Goal: Information Seeking & Learning: Learn about a topic

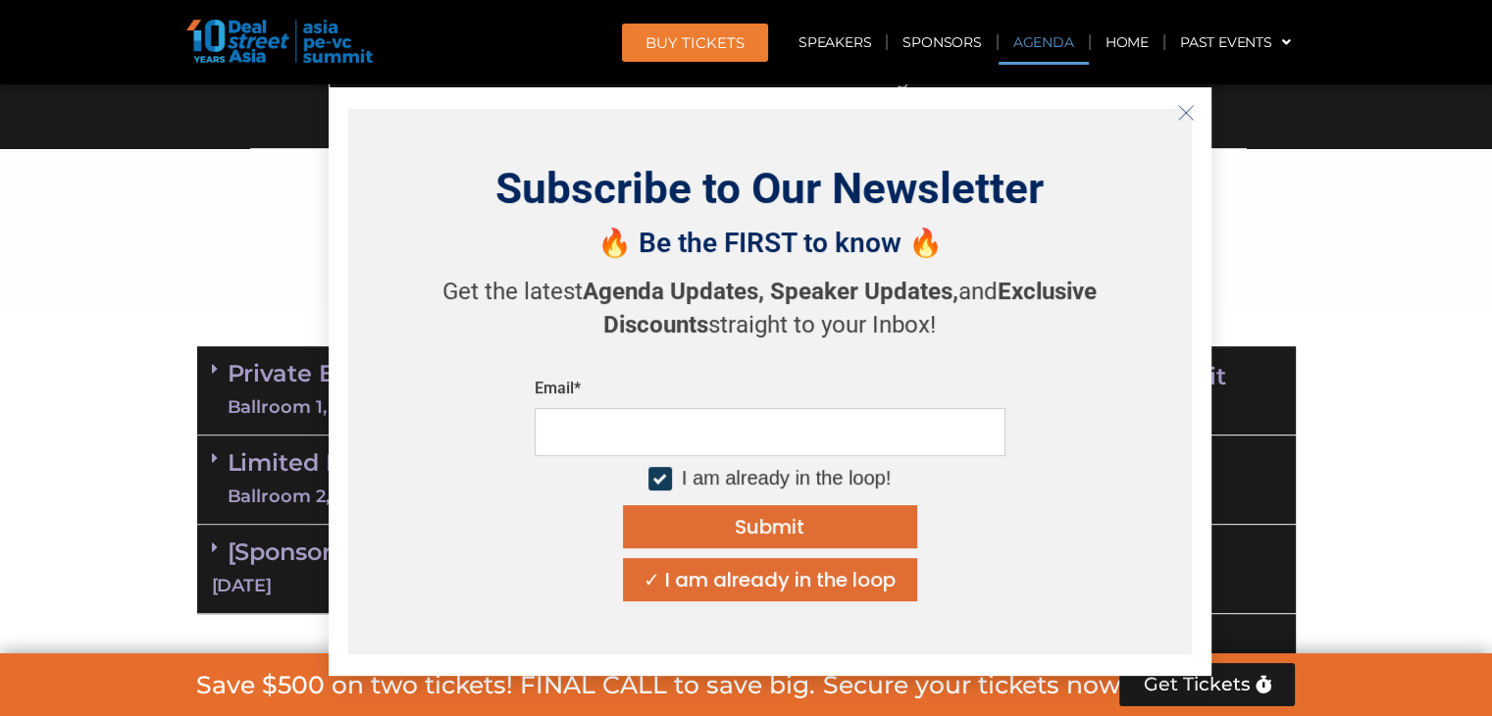
scroll to position [1275, 0]
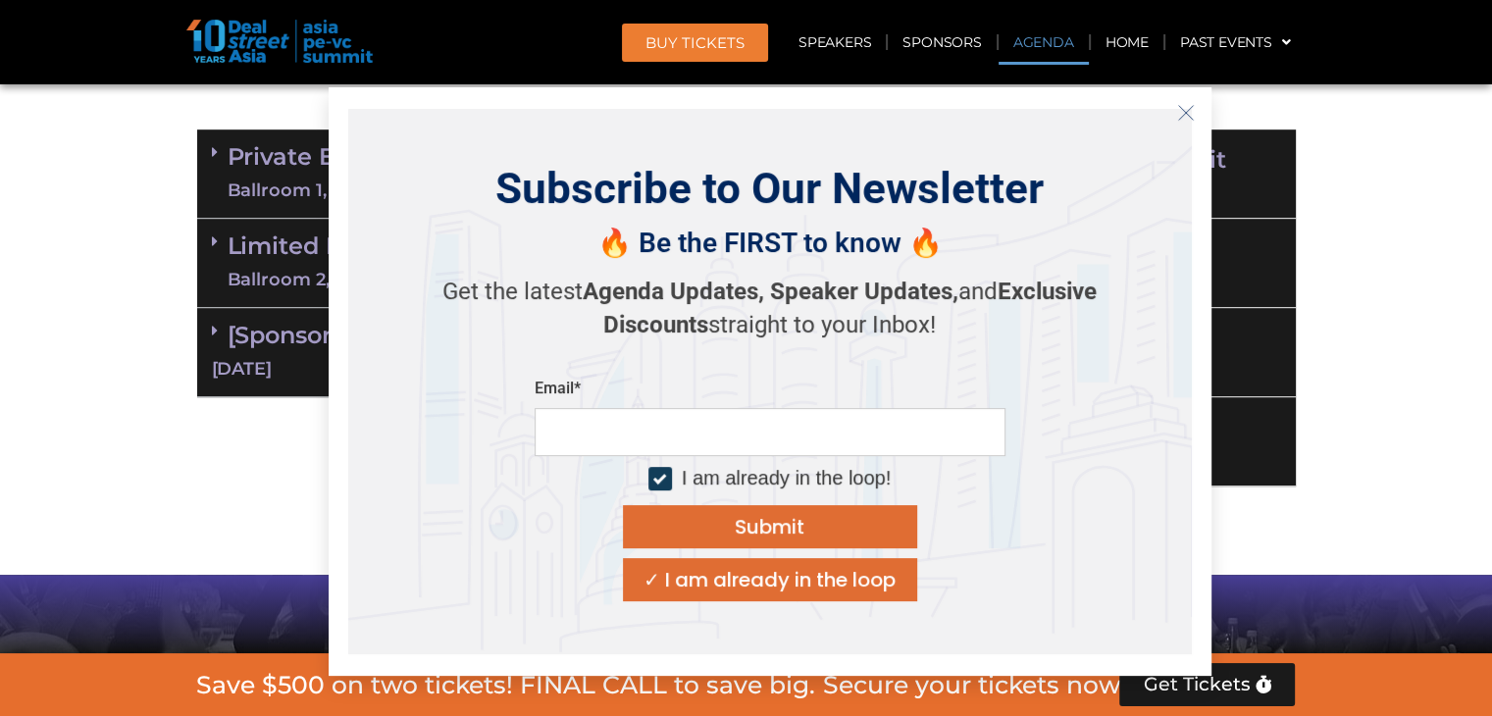
click at [1189, 115] on icon "Close" at bounding box center [1186, 113] width 18 height 18
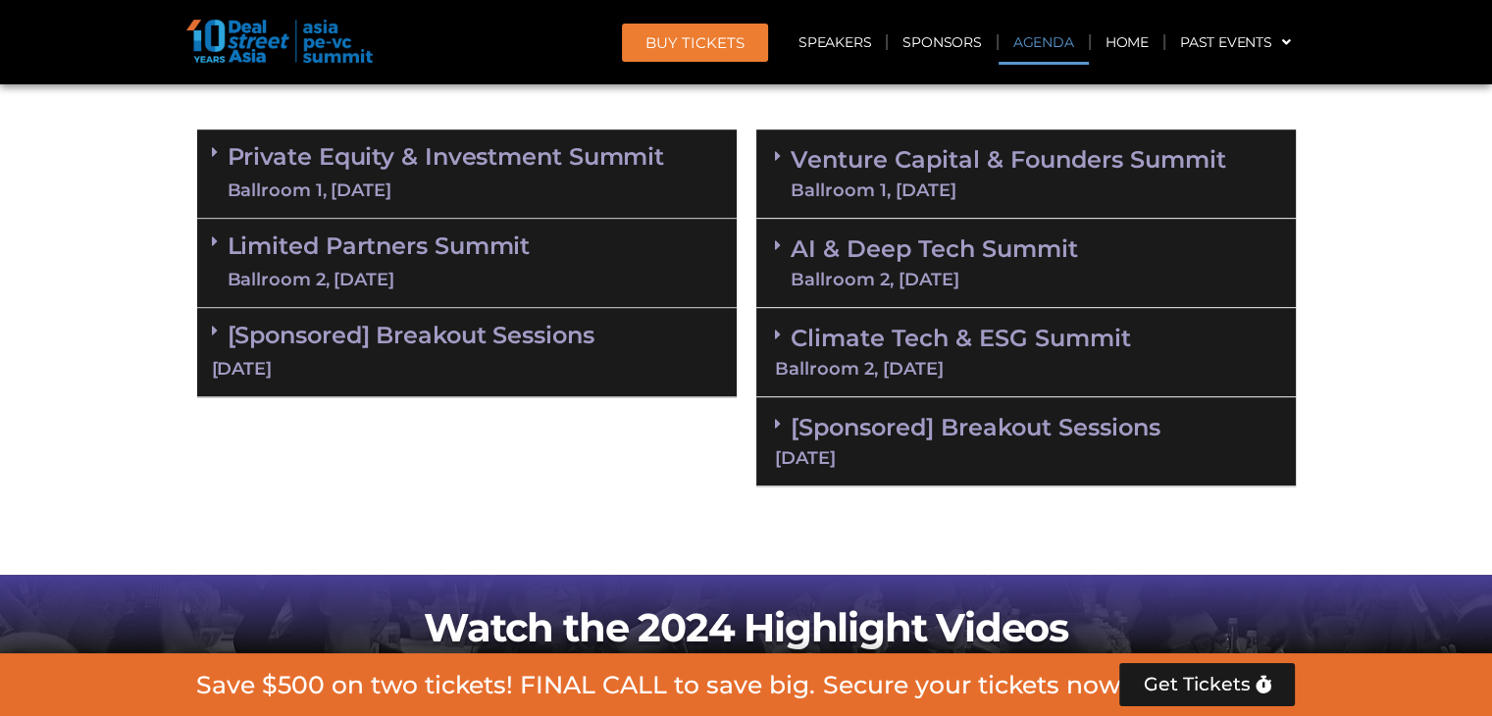
click at [849, 181] on div "Ballroom 1, [DATE]" at bounding box center [1009, 190] width 436 height 18
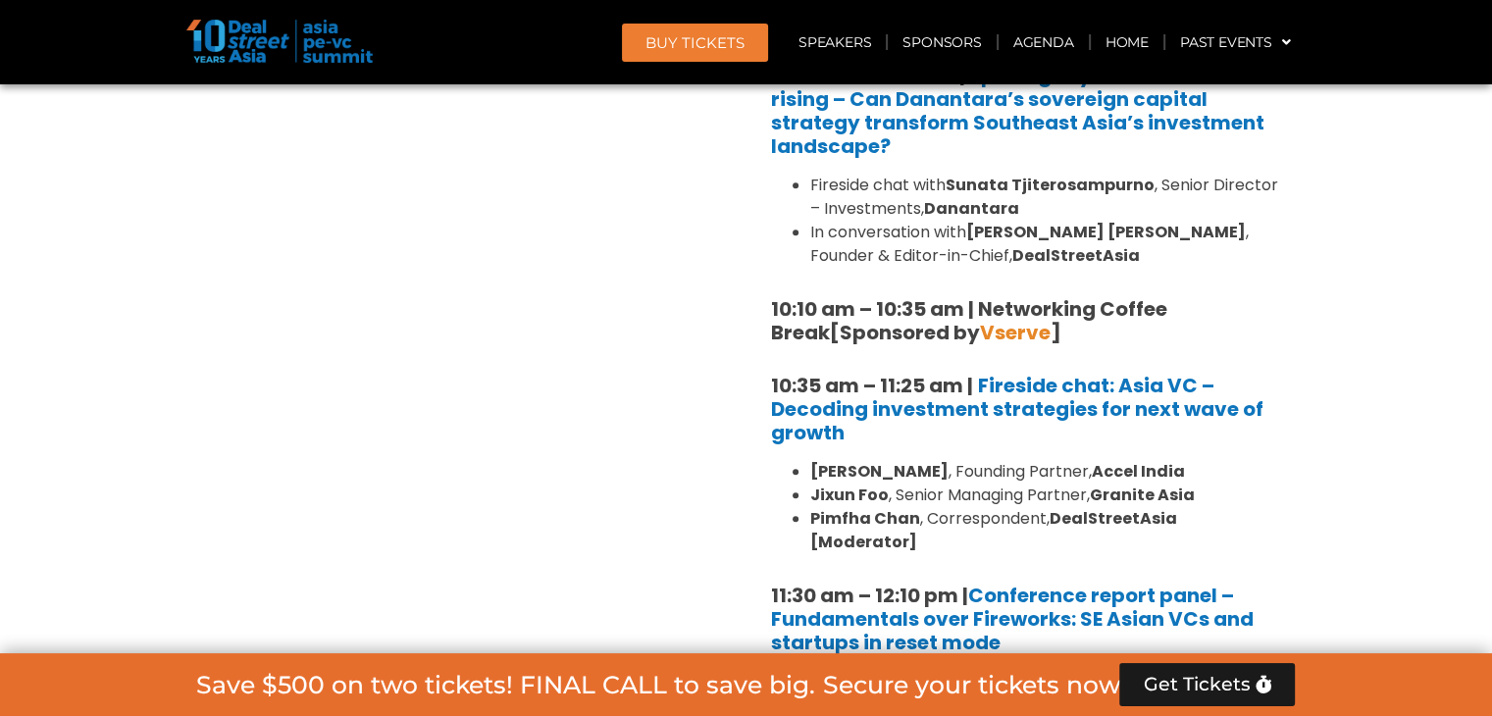
scroll to position [1471, 0]
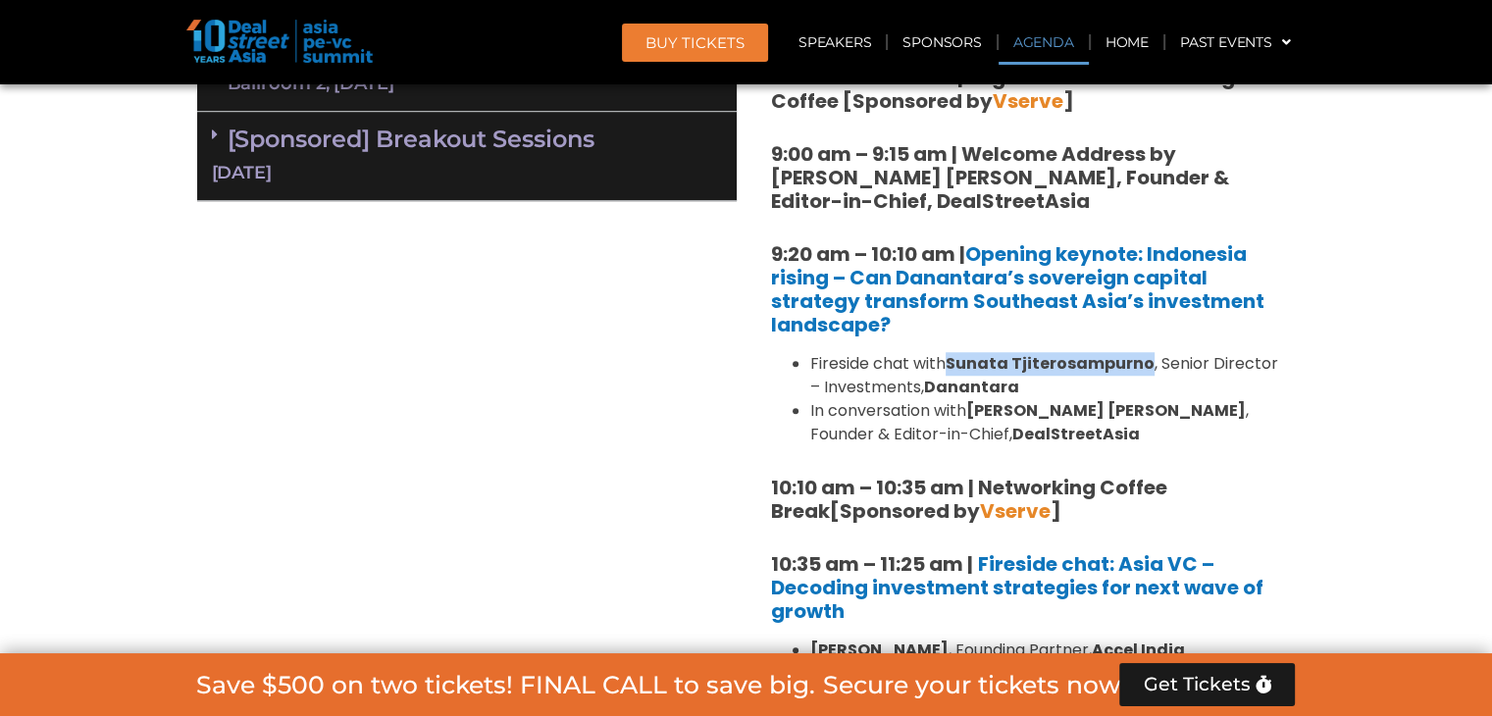
drag, startPoint x: 950, startPoint y: 359, endPoint x: 1147, endPoint y: 359, distance: 197.2
click at [1147, 359] on strong "Sunata Tjiterosampurno" at bounding box center [1050, 363] width 209 height 23
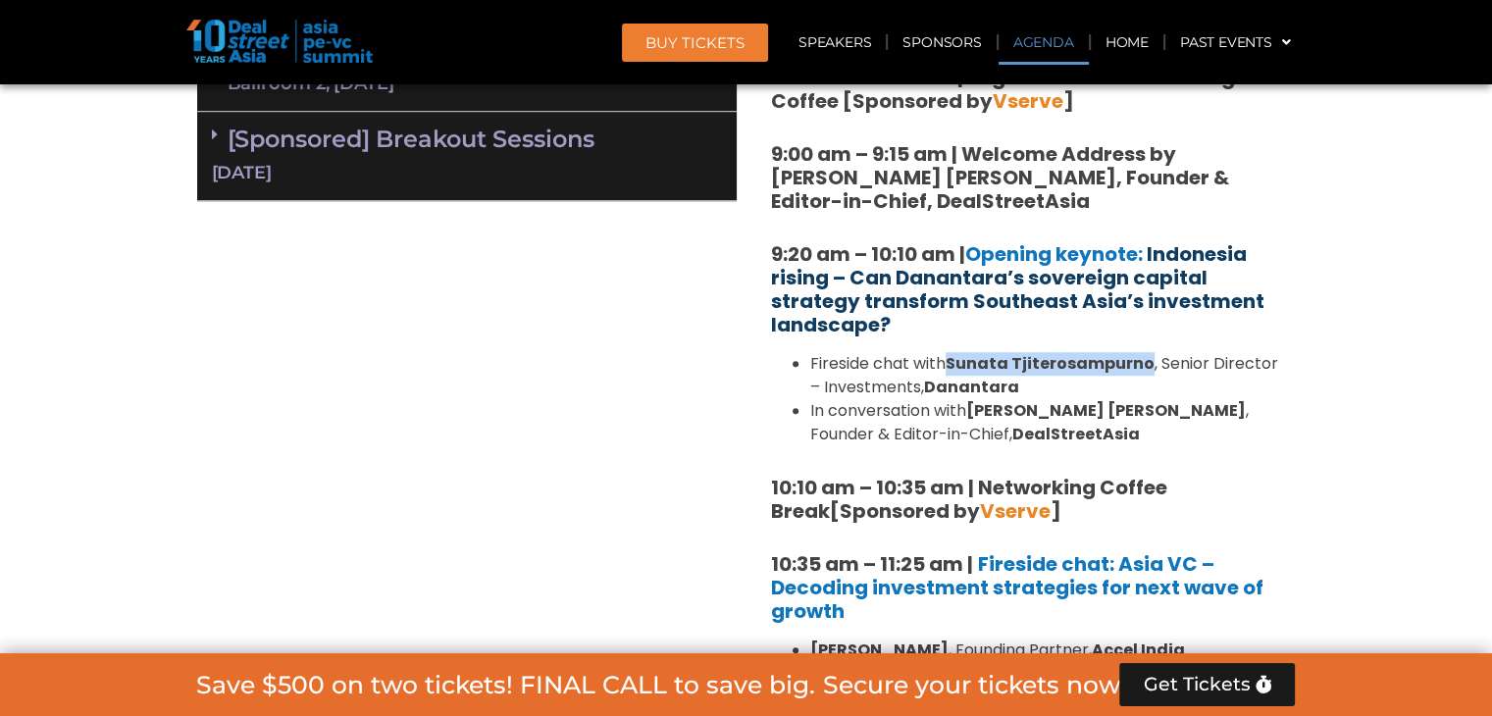
copy strong "Sunata Tjiterosampurno"
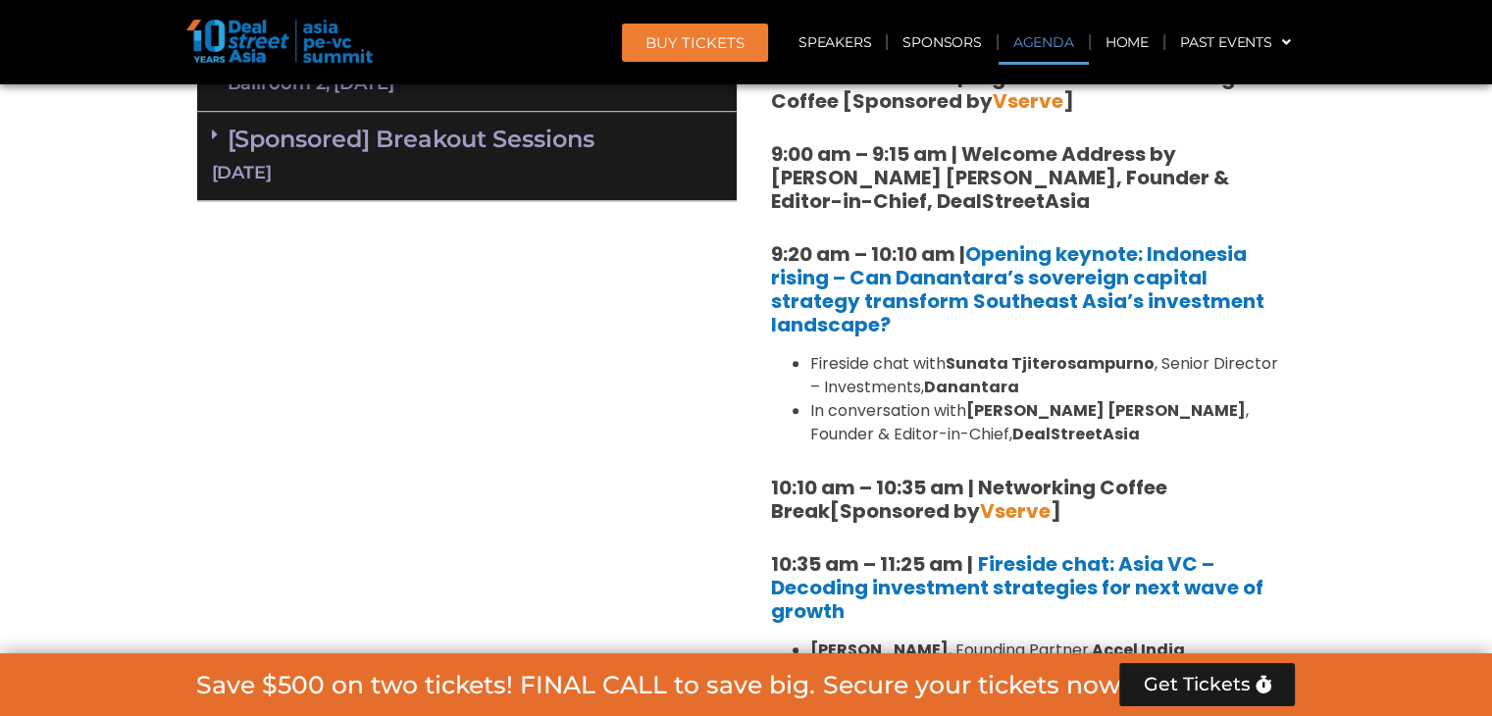
click at [1095, 392] on li "Fireside chat with [PERSON_NAME] , Senior Director – Investments, Danantara" at bounding box center [1045, 375] width 471 height 47
drag, startPoint x: 1068, startPoint y: 394, endPoint x: 932, endPoint y: 386, distance: 136.6
click at [932, 386] on li "Fireside chat with [PERSON_NAME] , Senior Director – Investments, Danantara" at bounding box center [1045, 375] width 471 height 47
click at [1110, 367] on strong "Sunata Tjiterosampurno" at bounding box center [1050, 363] width 209 height 23
drag, startPoint x: 1162, startPoint y: 356, endPoint x: 1158, endPoint y: 383, distance: 26.8
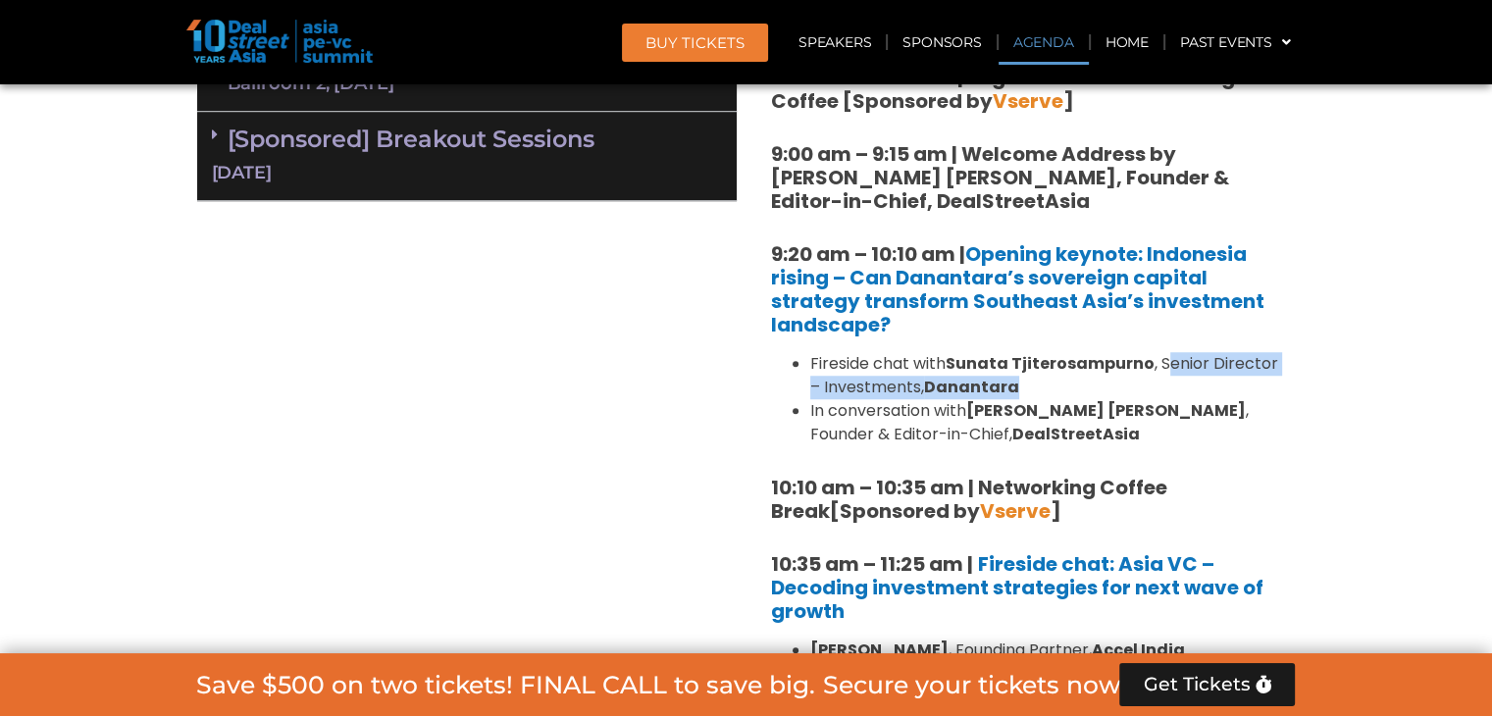
click at [1158, 383] on li "Fireside chat with [PERSON_NAME] , Senior Director – Investments, Danantara" at bounding box center [1045, 375] width 471 height 47
click at [1157, 378] on li "Fireside chat with [PERSON_NAME] , Senior Director – Investments, Danantara" at bounding box center [1045, 375] width 471 height 47
click at [1157, 363] on li "Fireside chat with [PERSON_NAME] , Senior Director – Investments, Danantara" at bounding box center [1045, 375] width 471 height 47
drag, startPoint x: 1157, startPoint y: 363, endPoint x: 1138, endPoint y: 386, distance: 29.9
click at [1138, 386] on li "Fireside chat with [PERSON_NAME] , Senior Director – Investments, Danantara" at bounding box center [1045, 375] width 471 height 47
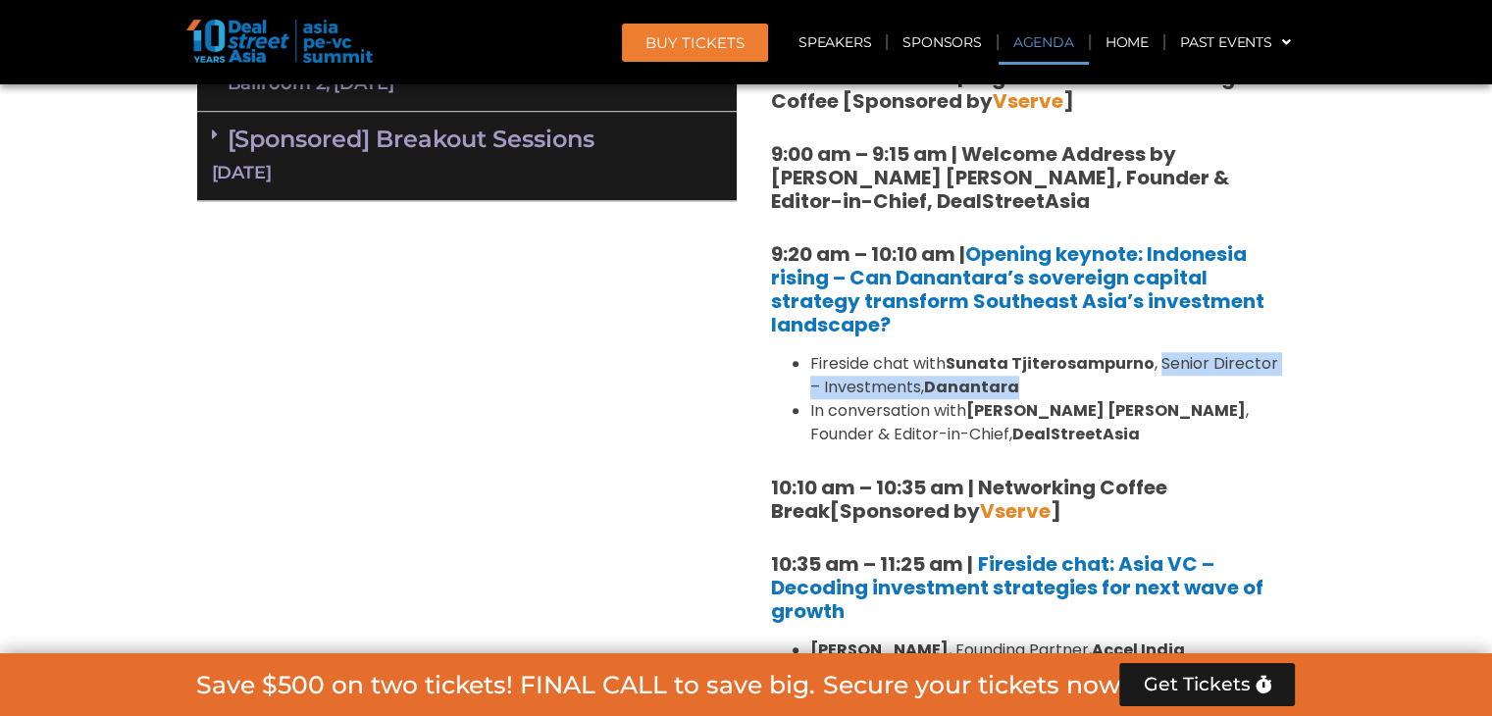
copy li "Senior Director – Investments, Danantara"
